Goal: Information Seeking & Learning: Learn about a topic

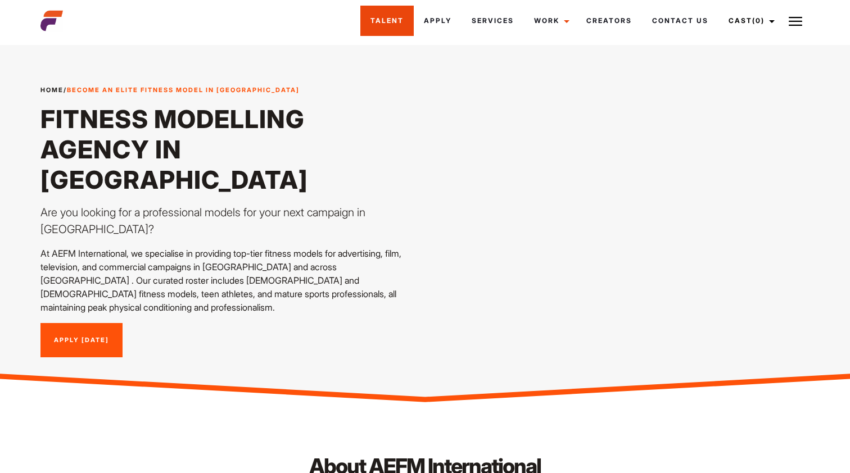
click at [378, 19] on link "Talent" at bounding box center [386, 21] width 53 height 30
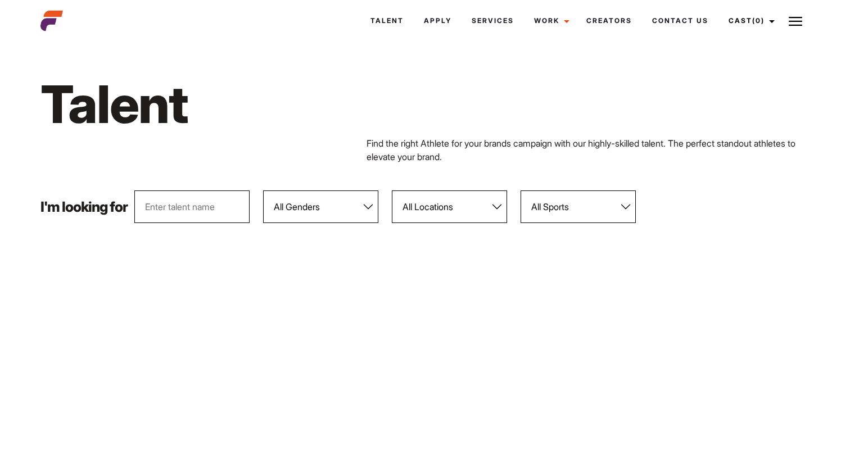
click at [430, 221] on select "All Locations [GEOGRAPHIC_DATA] [GEOGRAPHIC_DATA] [GEOGRAPHIC_DATA] [GEOGRAPHIC…" at bounding box center [449, 206] width 115 height 33
select select "122"
select select "104"
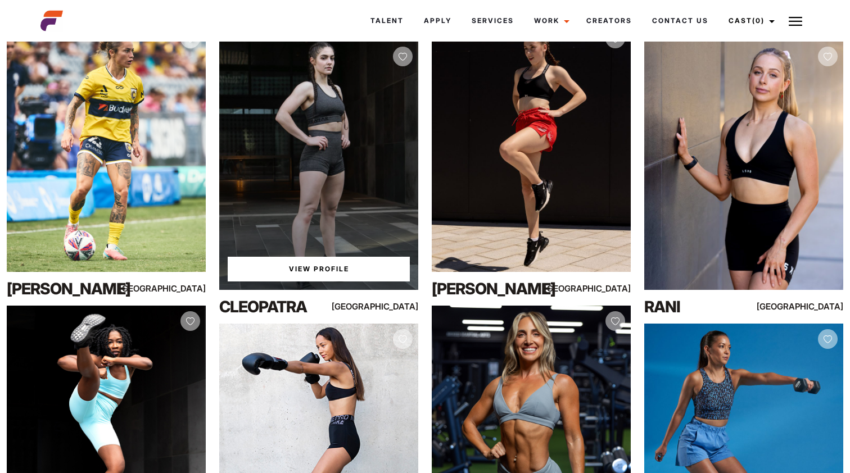
scroll to position [804, 0]
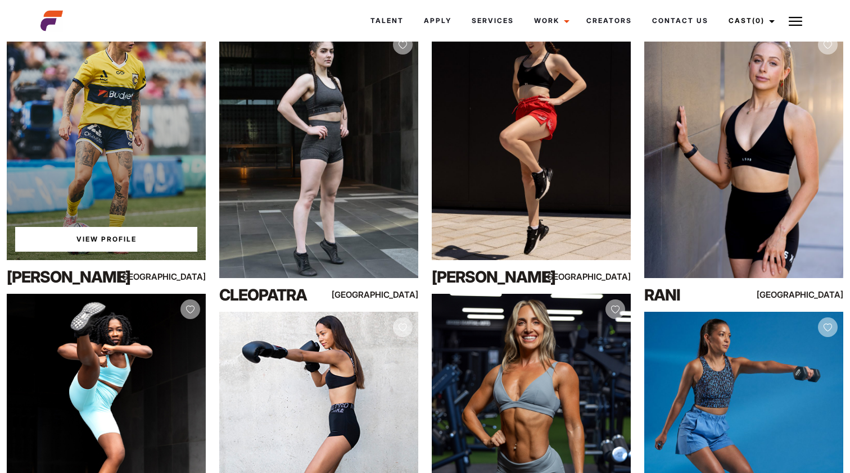
click at [98, 244] on link "View Profile" at bounding box center [106, 239] width 182 height 25
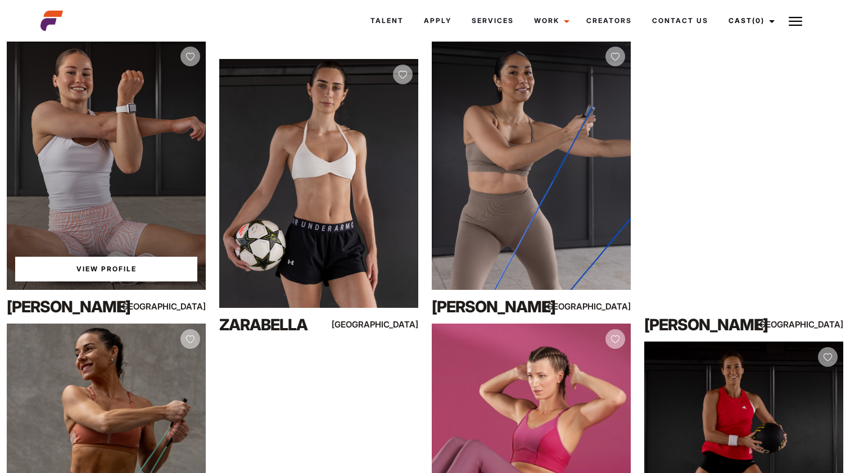
scroll to position [203, 0]
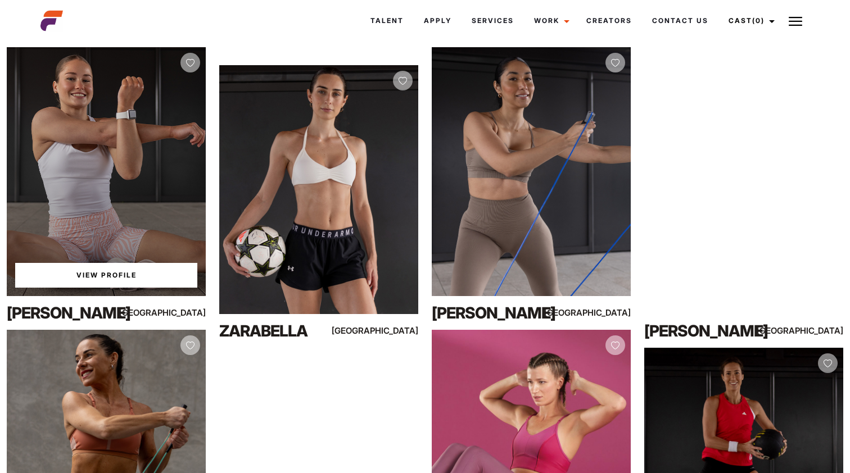
click at [129, 180] on div "View Profile" at bounding box center [106, 171] width 199 height 249
click at [115, 269] on link "View Profile" at bounding box center [106, 275] width 182 height 25
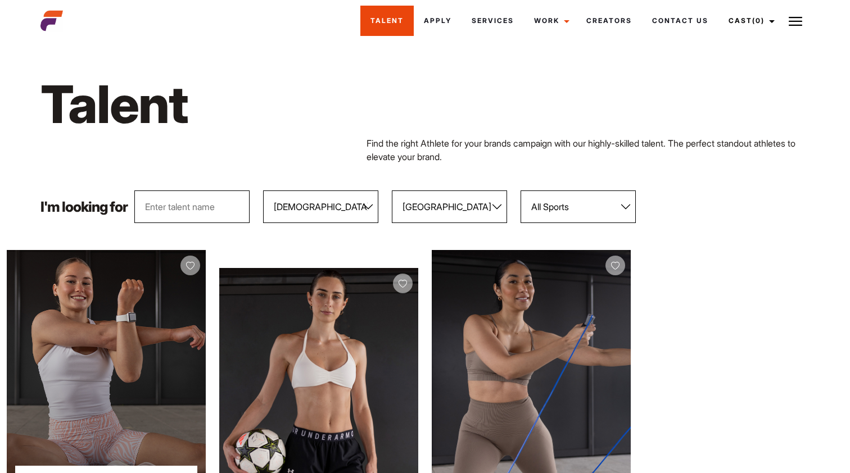
scroll to position [0, 0]
click at [53, 16] on img at bounding box center [51, 21] width 22 height 22
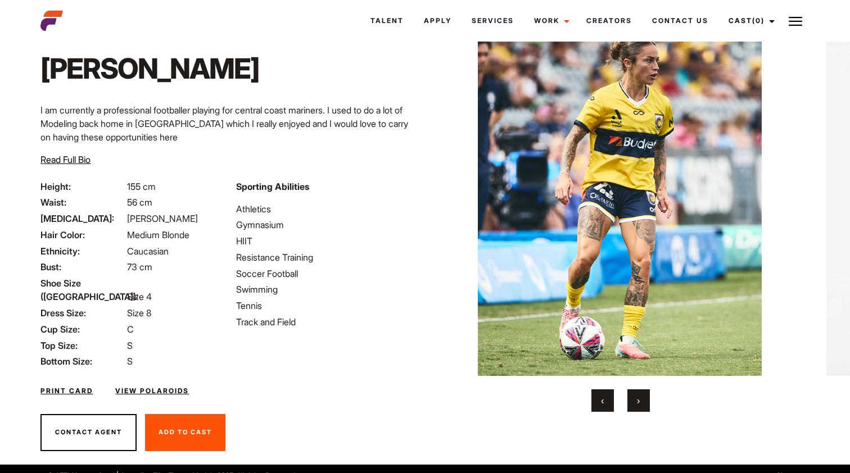
scroll to position [51, 0]
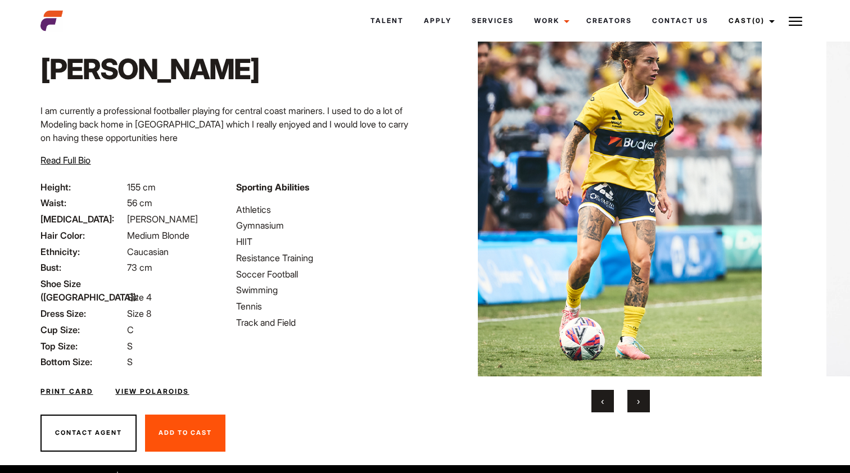
click at [641, 402] on button "›" at bounding box center [638, 401] width 22 height 22
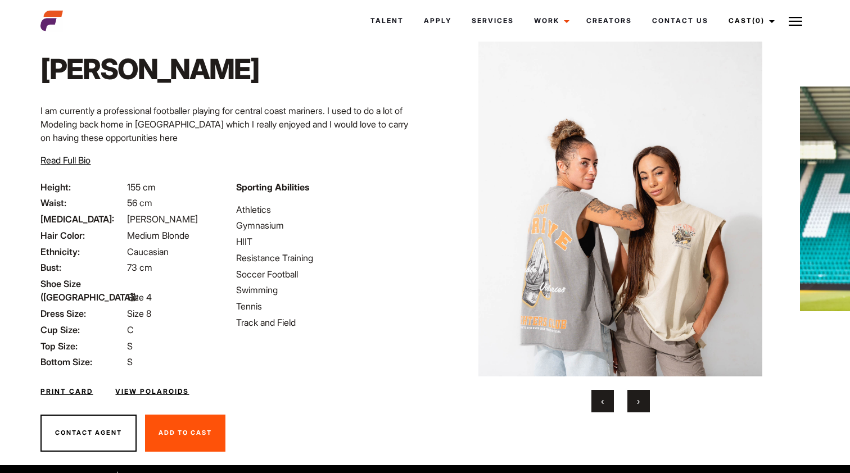
click at [641, 402] on button "›" at bounding box center [638, 401] width 22 height 22
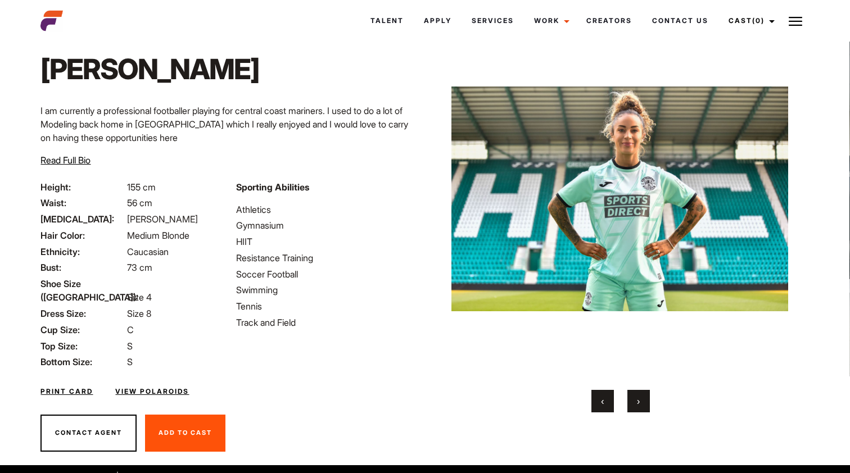
click at [641, 402] on button "›" at bounding box center [638, 401] width 22 height 22
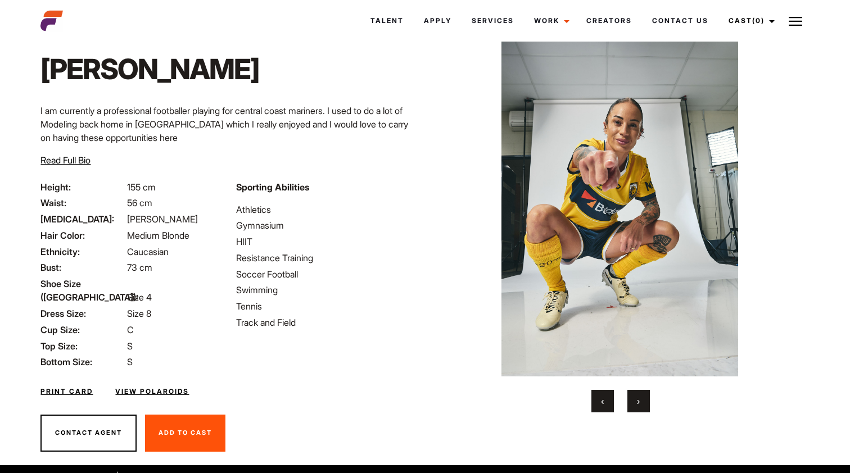
click at [641, 402] on button "›" at bounding box center [638, 401] width 22 height 22
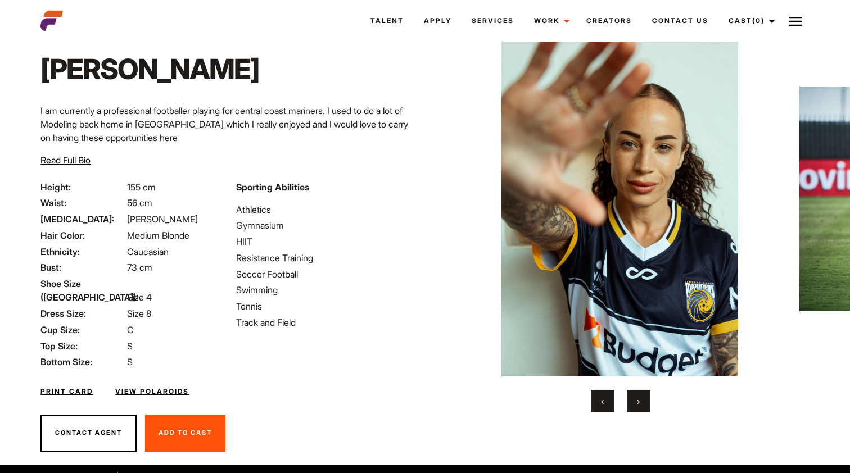
click at [641, 402] on button "›" at bounding box center [638, 401] width 22 height 22
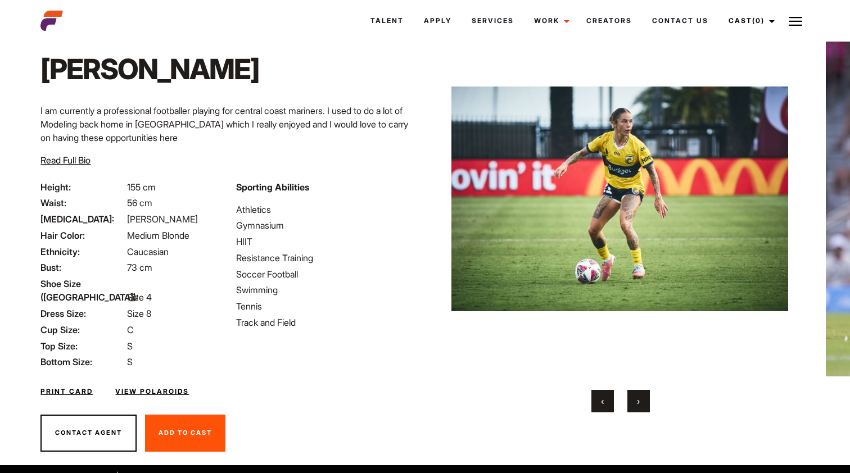
click at [641, 402] on button "›" at bounding box center [638, 401] width 22 height 22
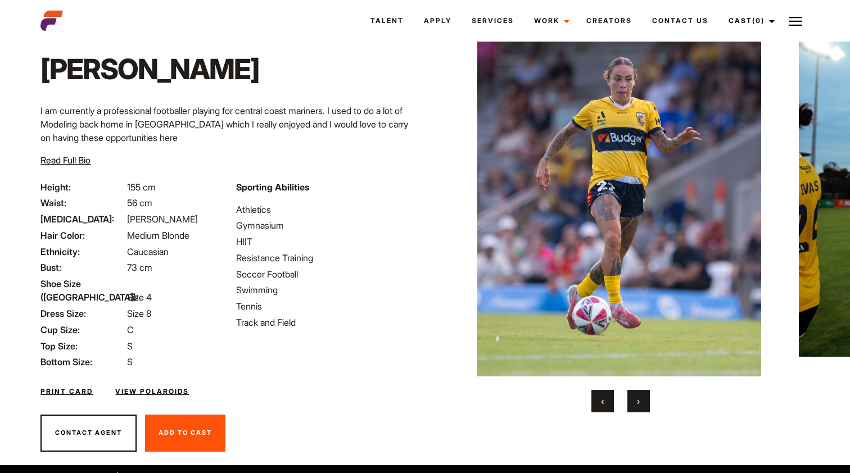
click at [76, 161] on span "Read Full Bio" at bounding box center [65, 160] width 50 height 11
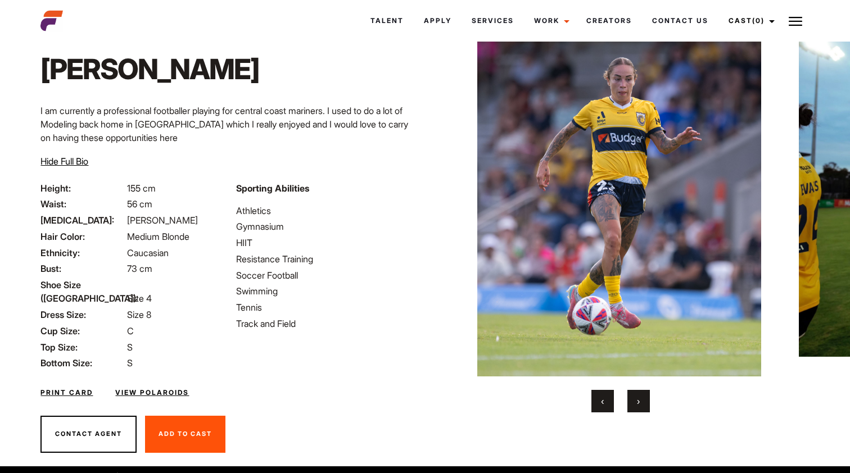
scroll to position [48, 0]
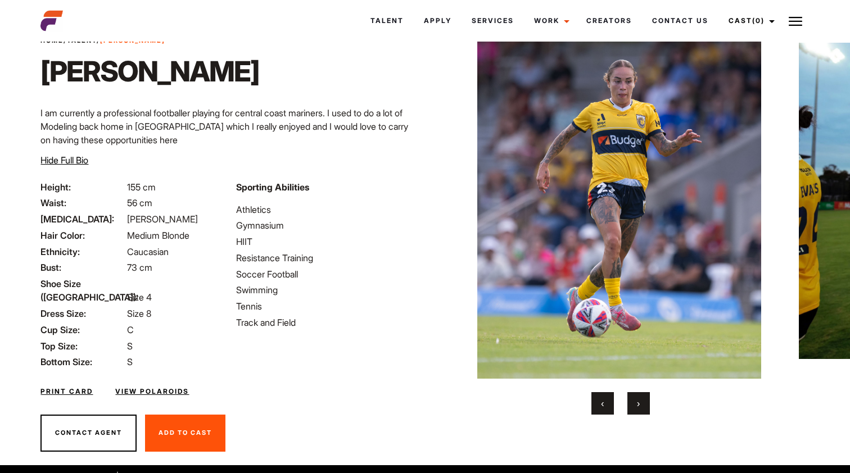
click at [76, 160] on span "Hide Full Bio" at bounding box center [64, 160] width 48 height 11
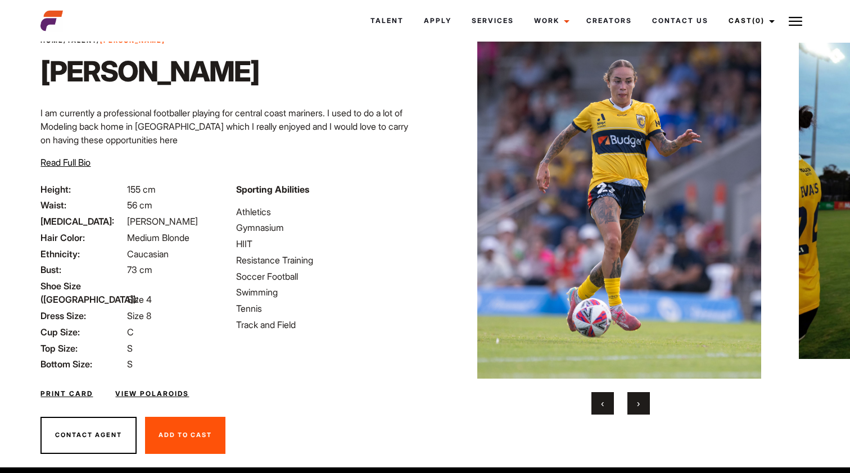
click at [76, 160] on span "Read Full Bio" at bounding box center [65, 162] width 50 height 11
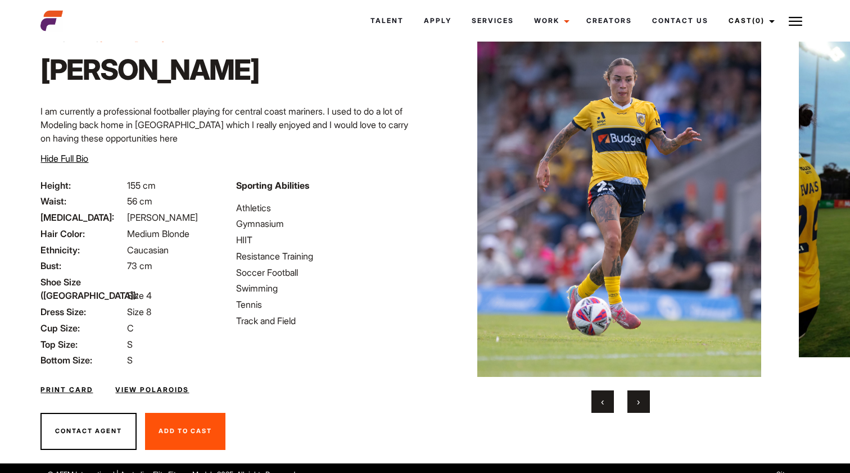
scroll to position [49, 0]
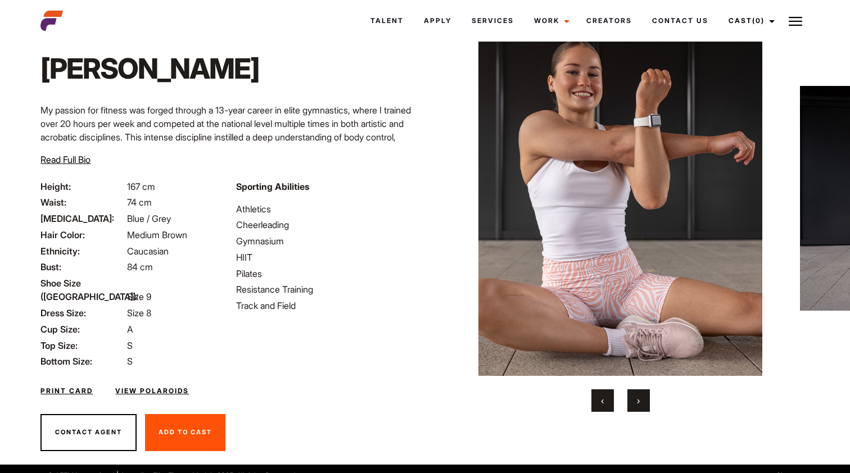
scroll to position [51, 0]
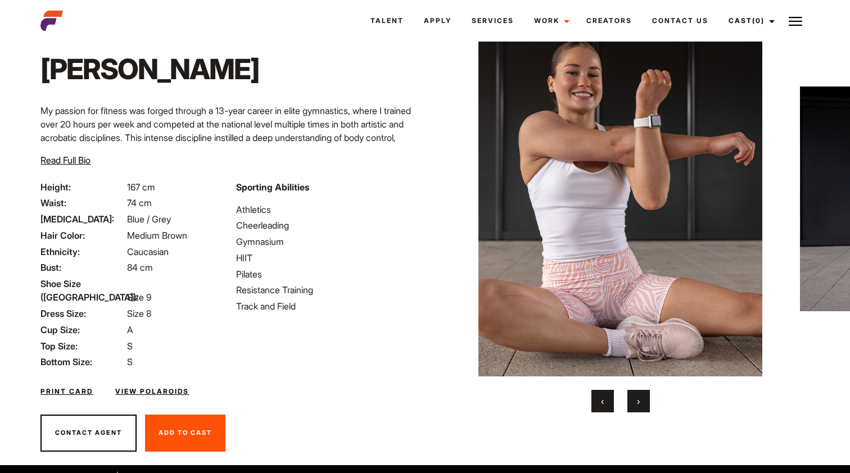
click at [637, 403] on span "›" at bounding box center [638, 401] width 3 height 11
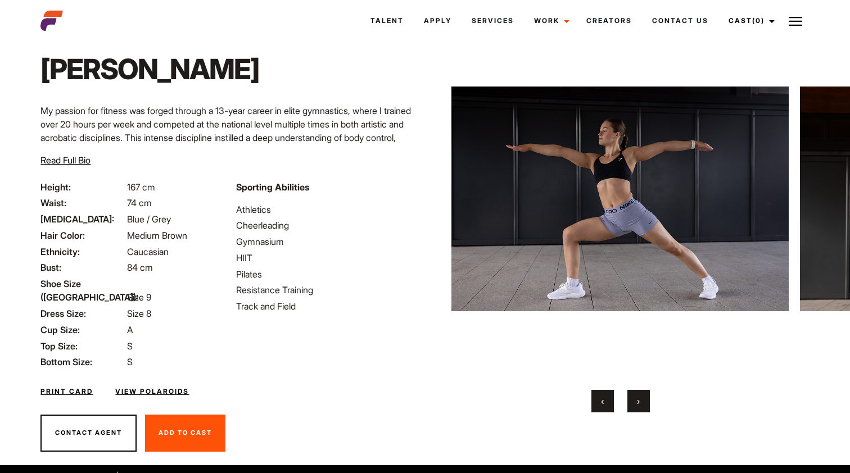
click at [637, 403] on span "›" at bounding box center [638, 401] width 3 height 11
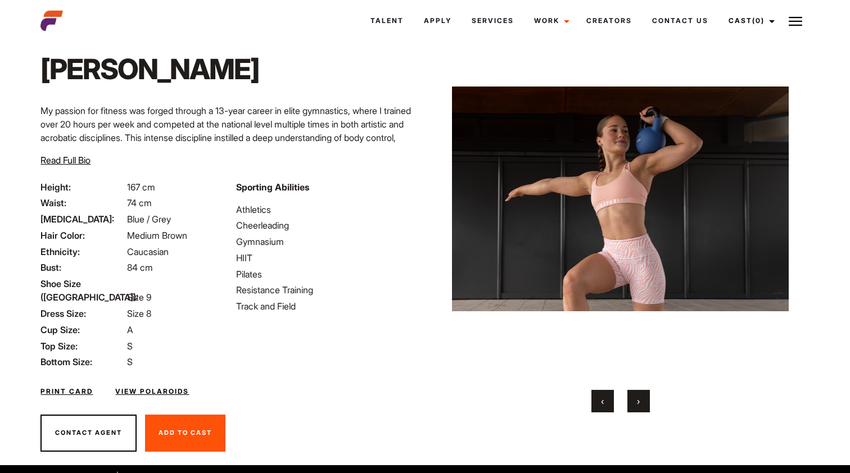
click at [637, 403] on span "›" at bounding box center [638, 401] width 3 height 11
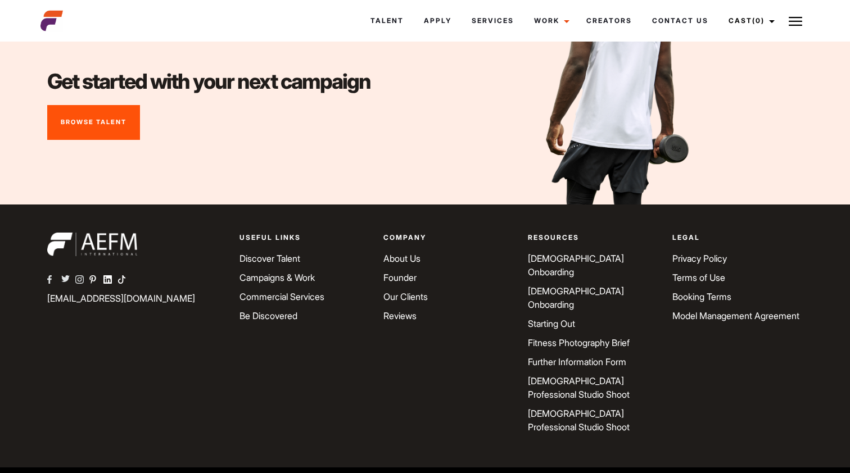
scroll to position [4183, 0]
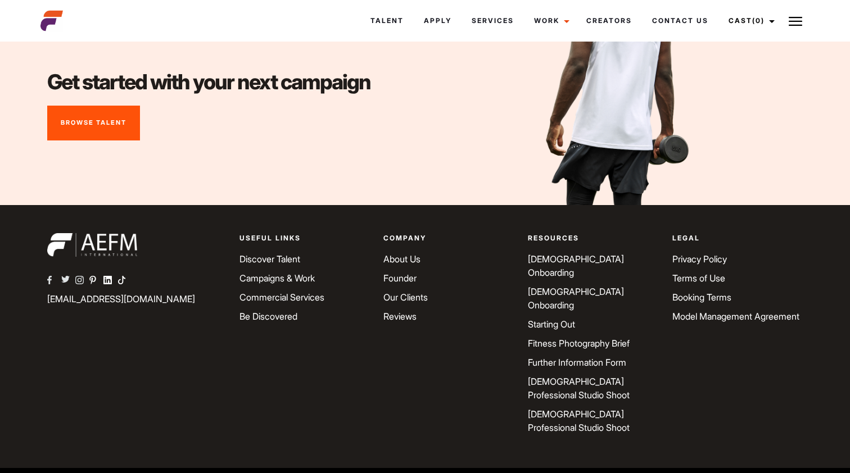
click at [80, 288] on link "Instagram" at bounding box center [82, 280] width 14 height 13
